Goal: Complete application form: Complete application form

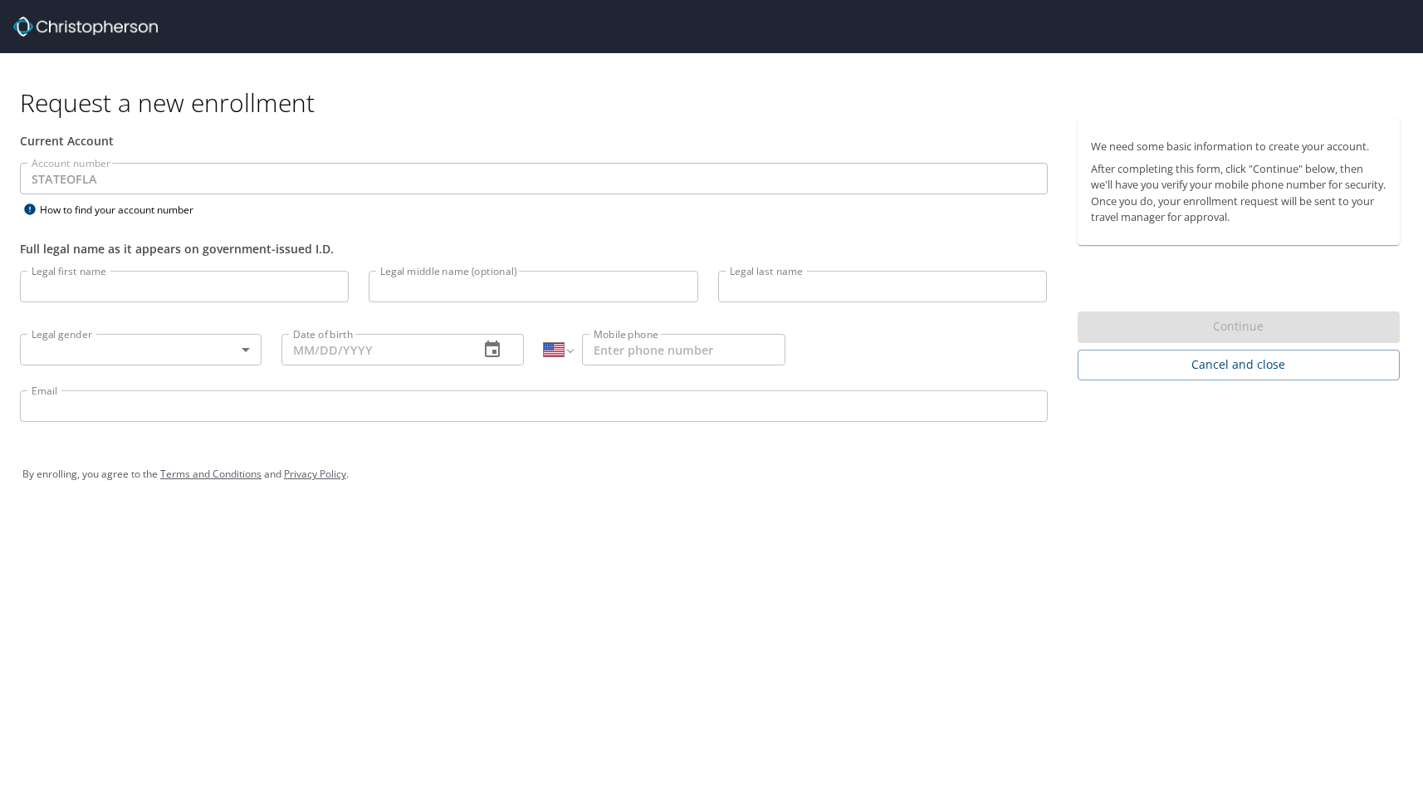
select select "US"
click at [61, 299] on input "Legal first name" at bounding box center [184, 287] width 329 height 32
type input "[PERSON_NAME]"
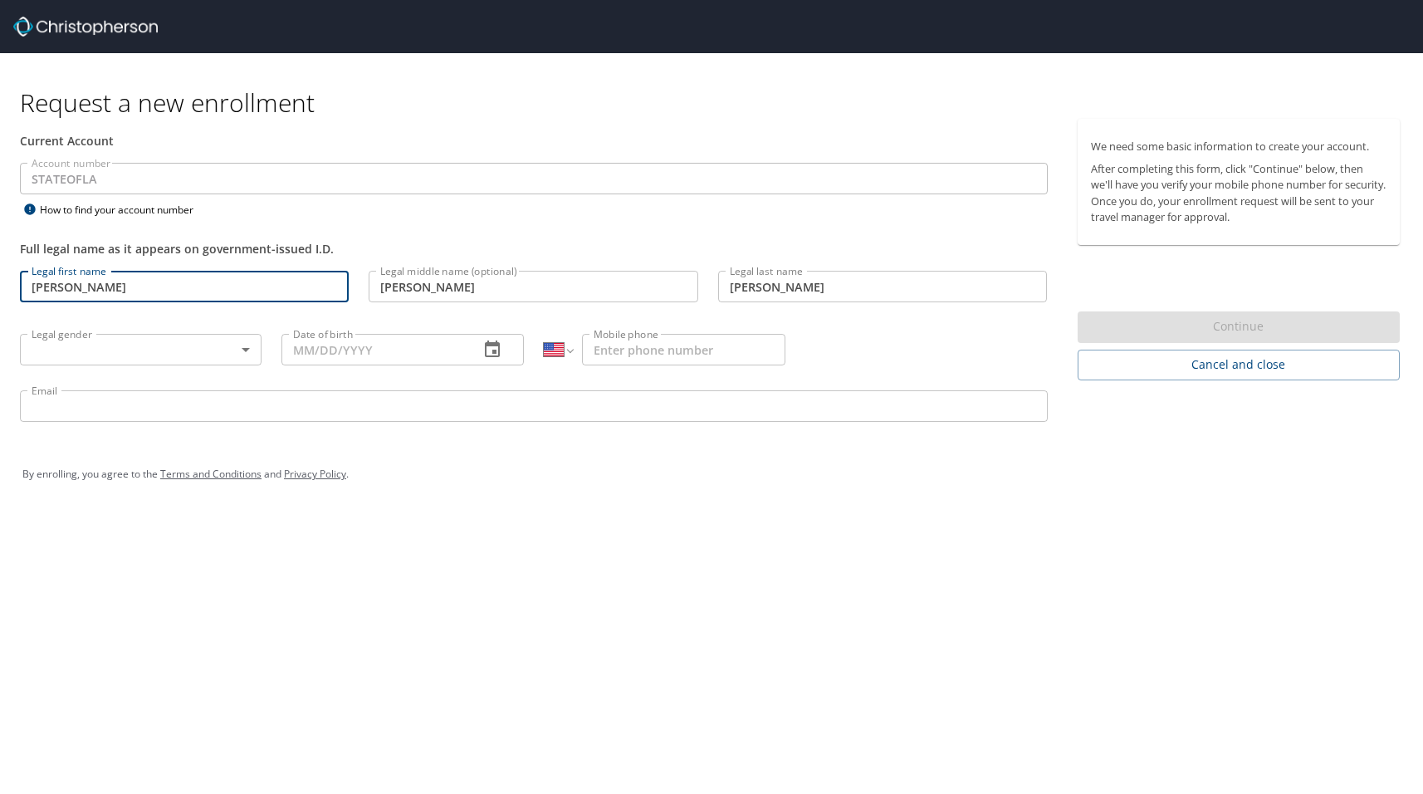
type input "[DATE]"
type input "[PHONE_NUMBER]"
type input "[EMAIL_ADDRESS][PERSON_NAME][DOMAIN_NAME]"
click at [182, 350] on body "Request a new enrollment Current Account Account number STATEOFLA Account numbe…" at bounding box center [711, 397] width 1423 height 794
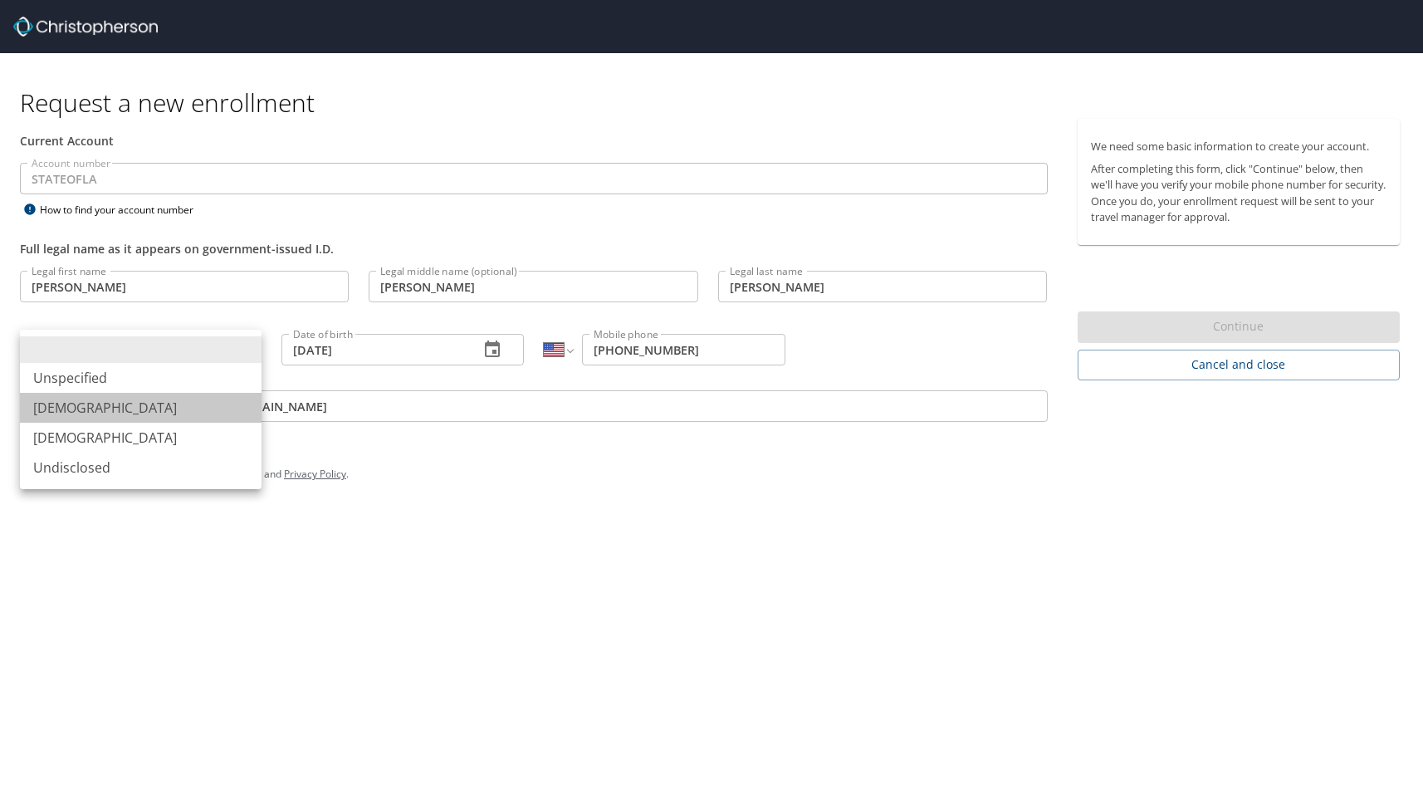
click at [116, 413] on li "[DEMOGRAPHIC_DATA]" at bounding box center [141, 408] width 242 height 30
type input "[DEMOGRAPHIC_DATA]"
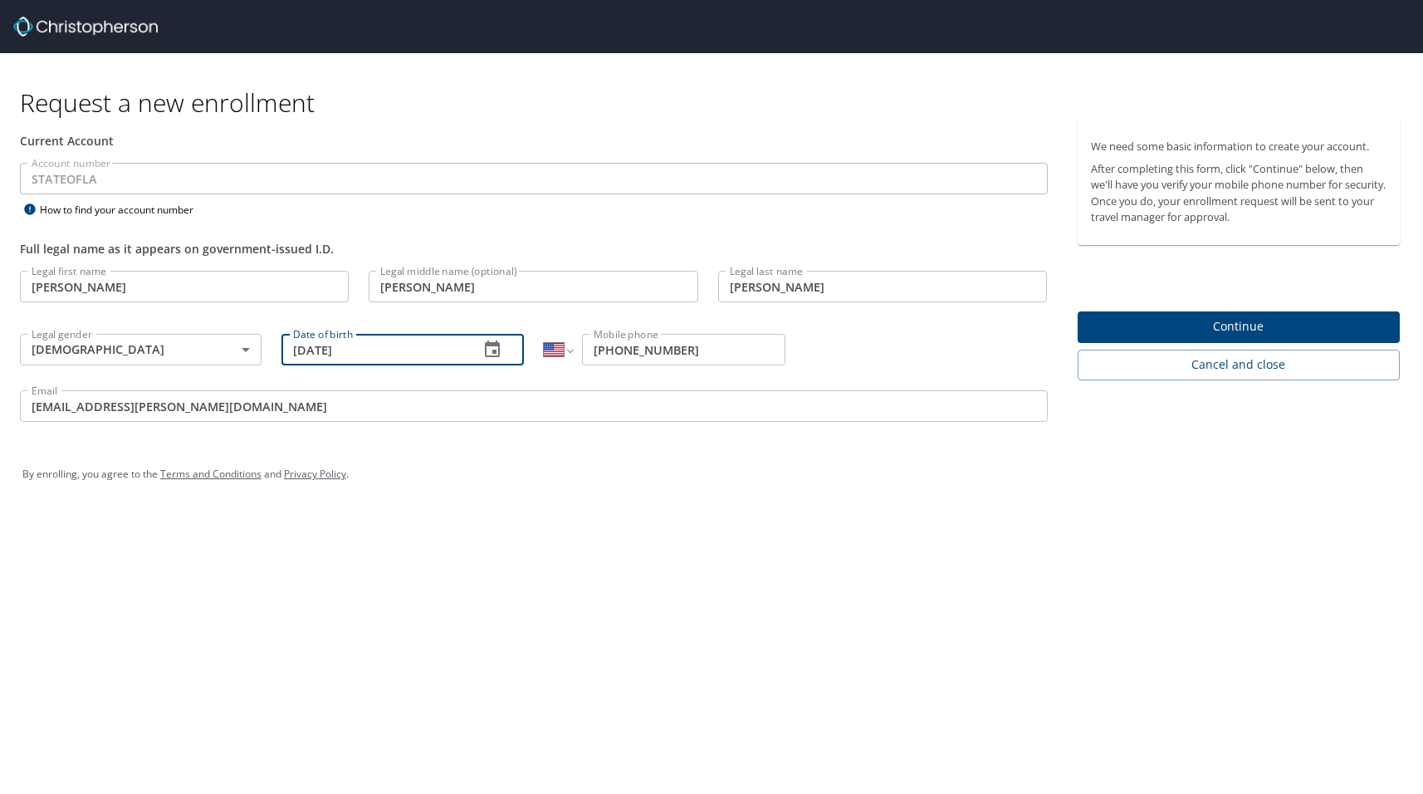
click at [407, 361] on input "[DATE]" at bounding box center [372, 350] width 183 height 32
drag, startPoint x: 413, startPoint y: 355, endPoint x: 267, endPoint y: 353, distance: 145.3
click at [267, 353] on div "Legal first name [PERSON_NAME] Legal first name Legal middle name (optional) [P…" at bounding box center [534, 349] width 1048 height 176
type input "[DATE]"
click at [702, 348] on input "[PHONE_NUMBER]" at bounding box center [683, 350] width 203 height 32
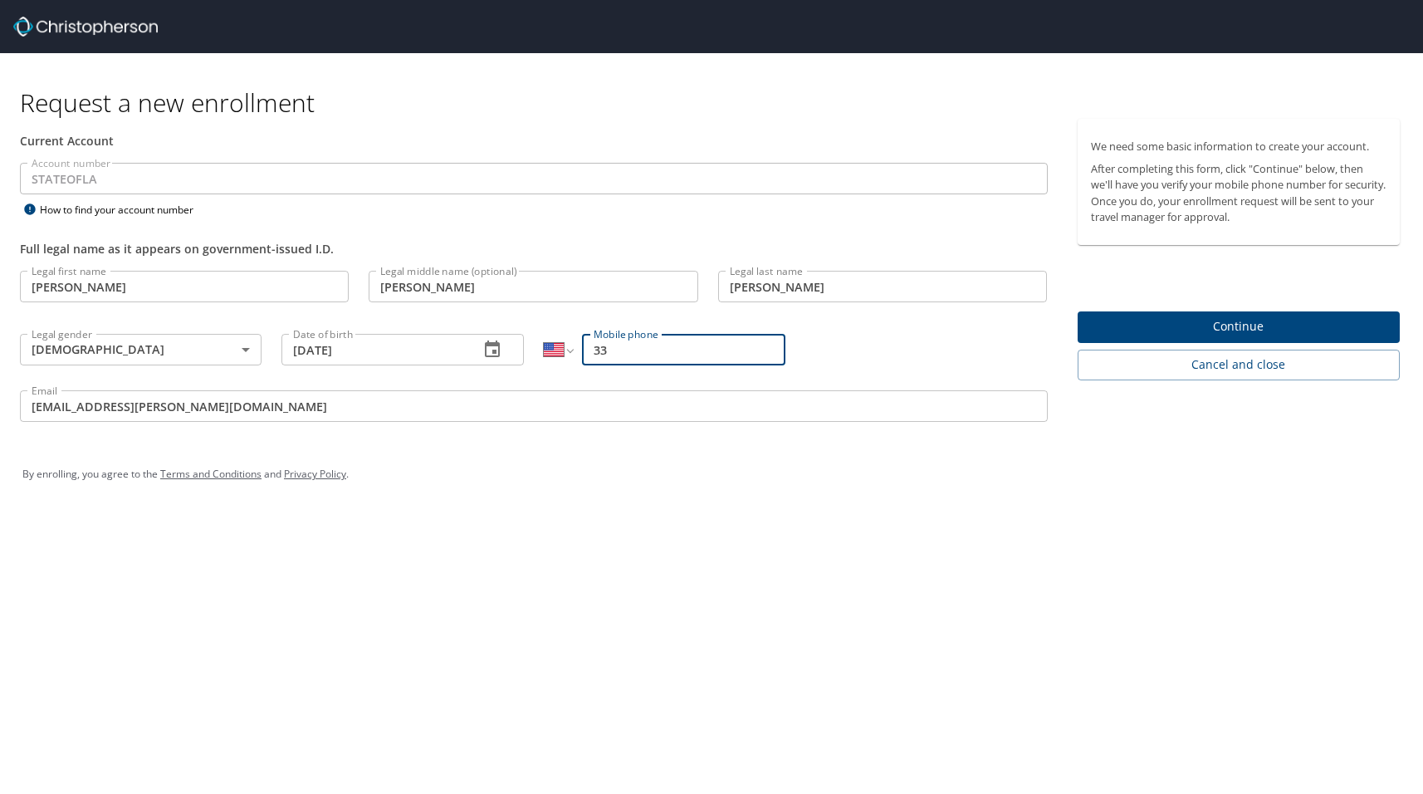
type input "3"
type input "[PHONE_NUMBER]"
click at [904, 555] on div "Request a new enrollment Current Account Account number STATEOFLA Account numbe…" at bounding box center [711, 397] width 1423 height 794
click at [1287, 324] on span "Continue" at bounding box center [1239, 326] width 296 height 21
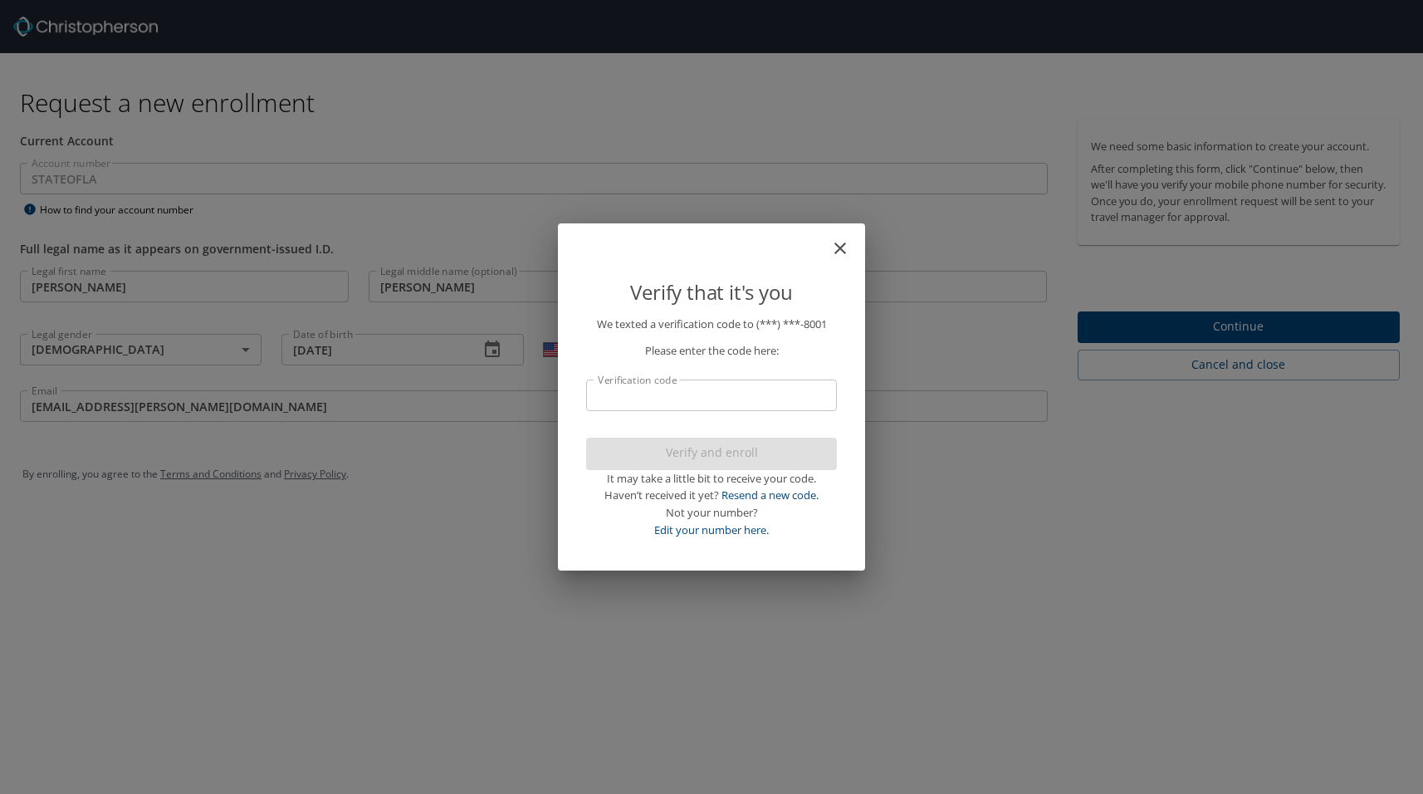
click at [701, 394] on input "Verification code" at bounding box center [711, 395] width 251 height 32
type input "80"
